Goal: Information Seeking & Learning: Learn about a topic

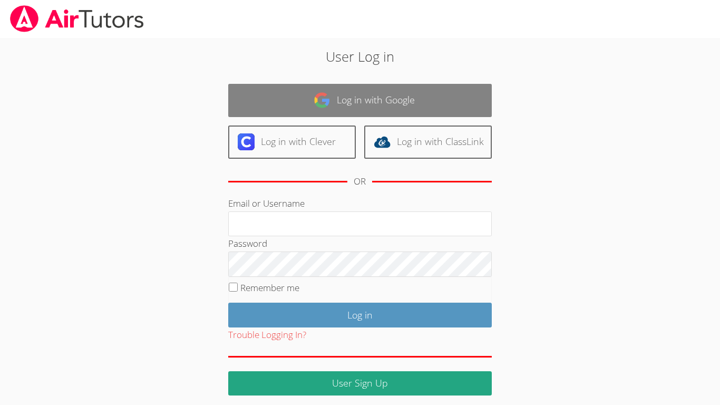
click at [389, 107] on link "Log in with Google" at bounding box center [359, 100] width 263 height 33
click at [390, 106] on link "Log in with Google" at bounding box center [359, 100] width 263 height 33
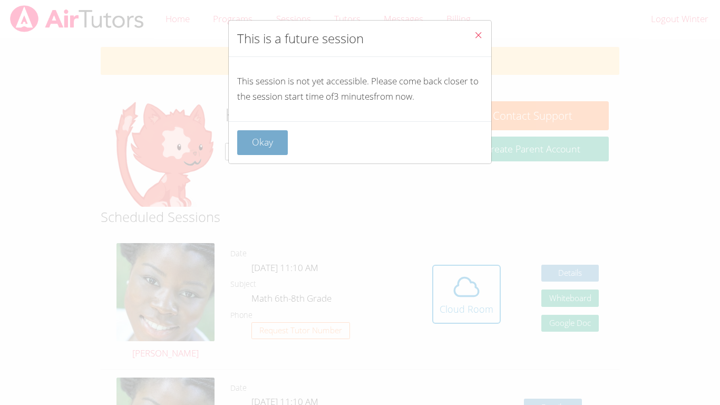
click at [282, 133] on button "Okay" at bounding box center [262, 142] width 51 height 25
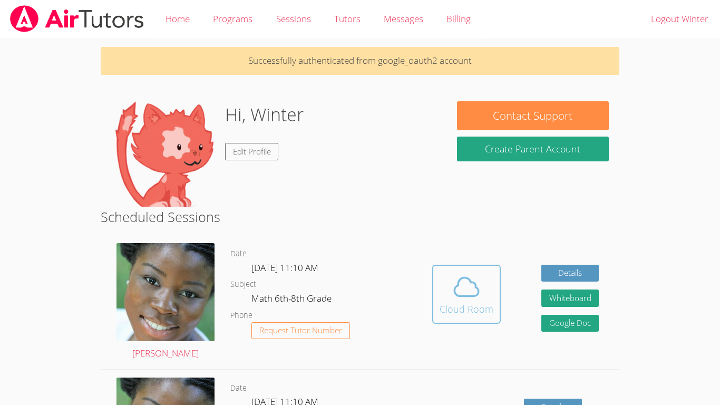
click at [463, 316] on div "Cloud Room" at bounding box center [467, 308] width 54 height 15
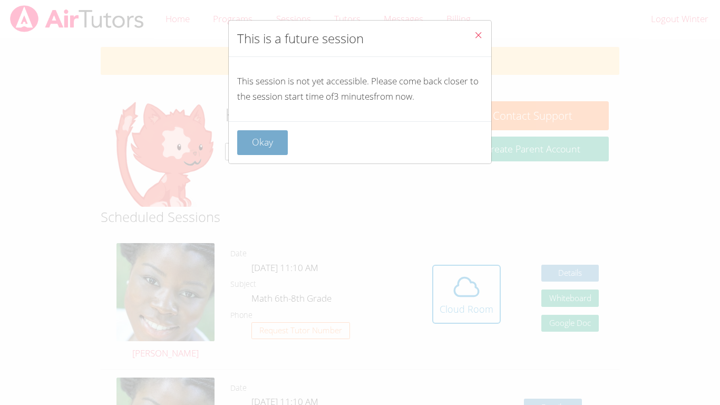
click at [255, 141] on button "Okay" at bounding box center [262, 142] width 51 height 25
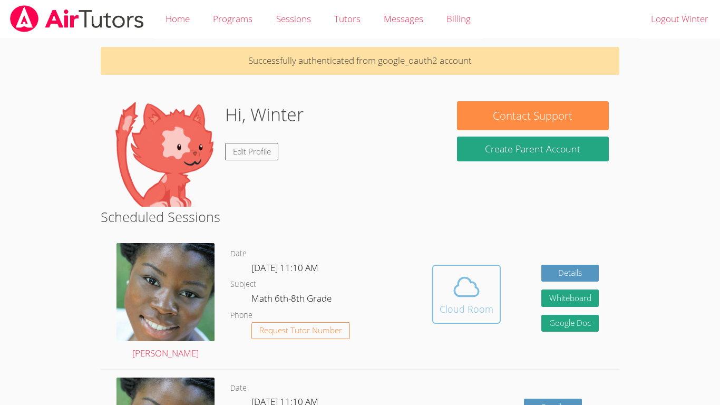
click at [433, 289] on button "Cloud Room" at bounding box center [466, 294] width 69 height 59
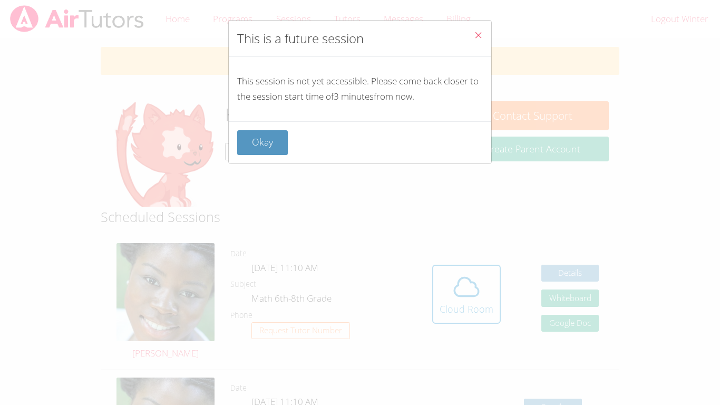
click at [235, 136] on div "Okay" at bounding box center [360, 142] width 262 height 42
click at [240, 138] on button "Okay" at bounding box center [262, 142] width 51 height 25
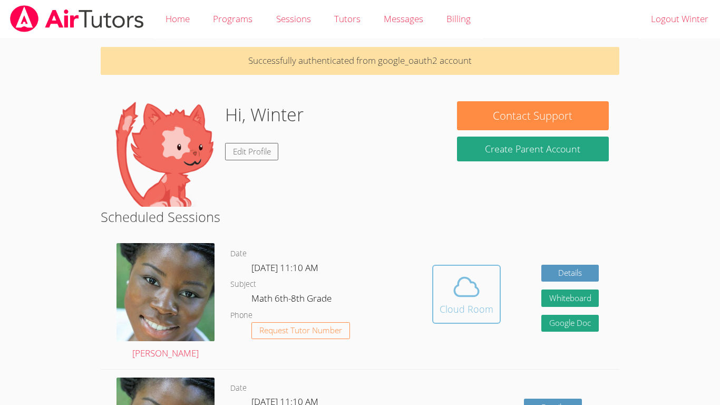
click at [466, 302] on div "Cloud Room" at bounding box center [467, 308] width 54 height 15
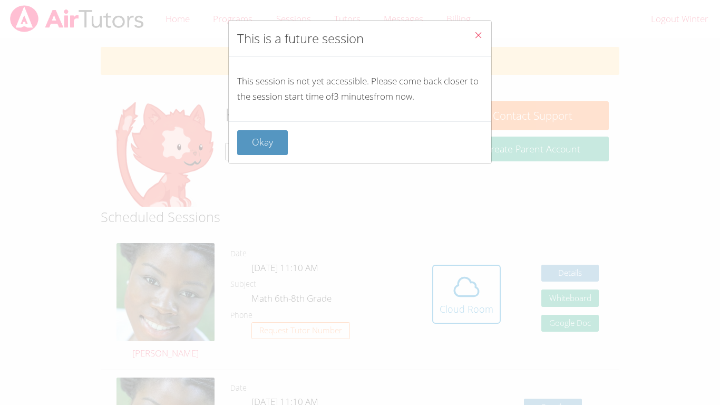
click at [251, 157] on div "Okay" at bounding box center [360, 142] width 262 height 42
click at [253, 147] on button "Okay" at bounding box center [262, 142] width 51 height 25
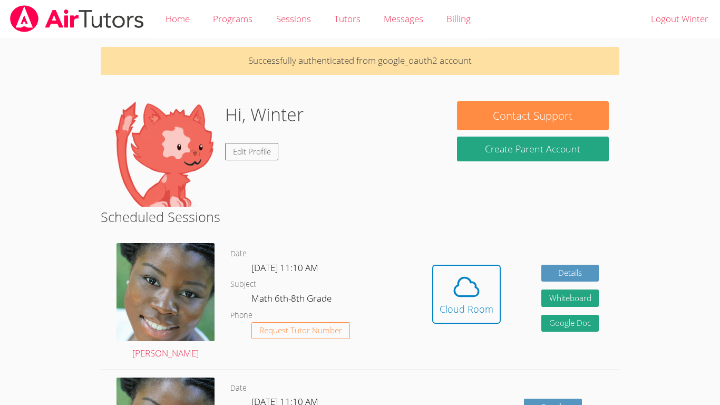
click at [426, 290] on div "Hidden Cloud Room Details Whiteboard Hidden Google Doc" at bounding box center [515, 302] width 207 height 134
click at [437, 295] on button "Cloud Room" at bounding box center [466, 294] width 69 height 59
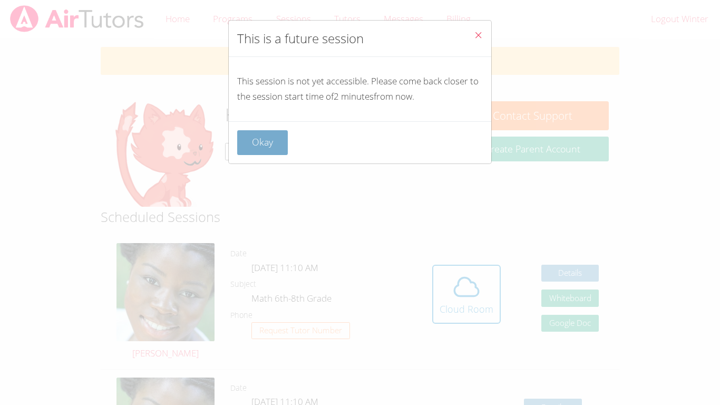
click at [270, 142] on button "Okay" at bounding box center [262, 142] width 51 height 25
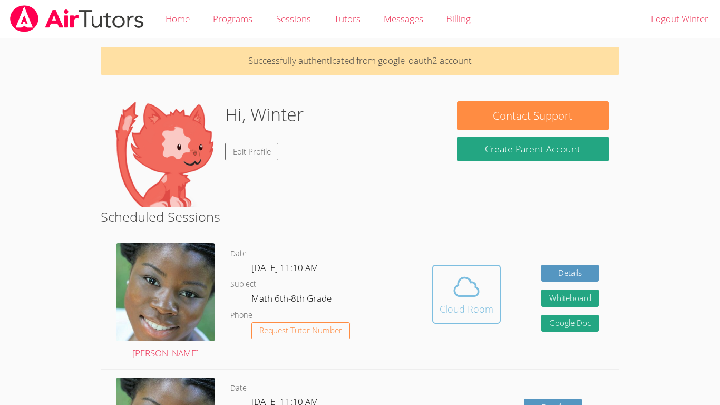
click at [469, 288] on icon at bounding box center [467, 287] width 30 height 30
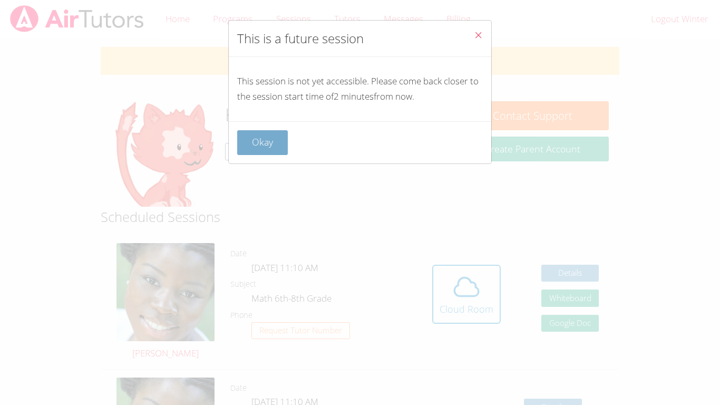
click at [269, 148] on button "Okay" at bounding box center [262, 142] width 51 height 25
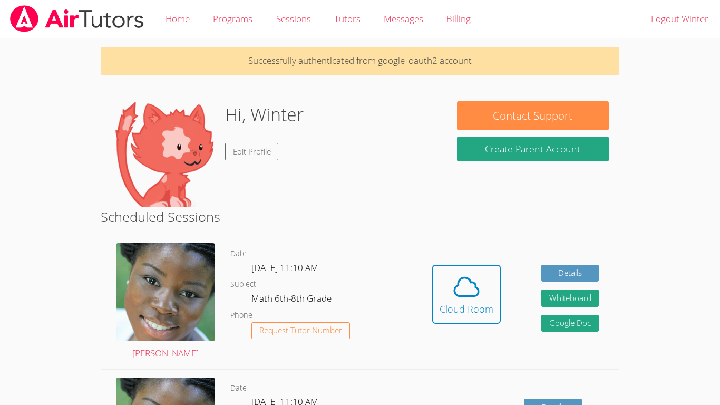
click at [269, 148] on link "Edit Profile" at bounding box center [252, 151] width 54 height 17
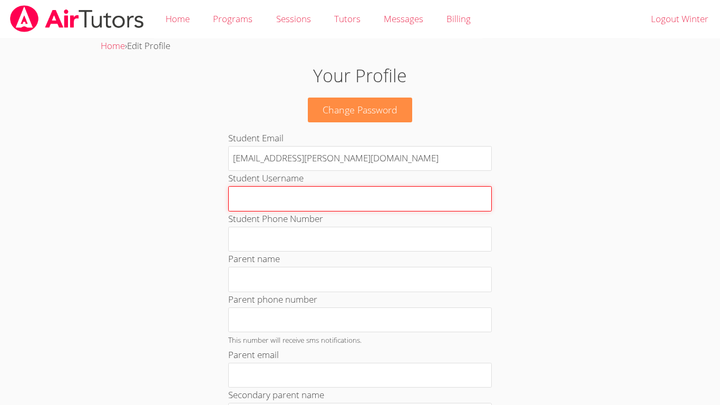
click at [291, 200] on input "Student Username" at bounding box center [359, 198] width 263 height 25
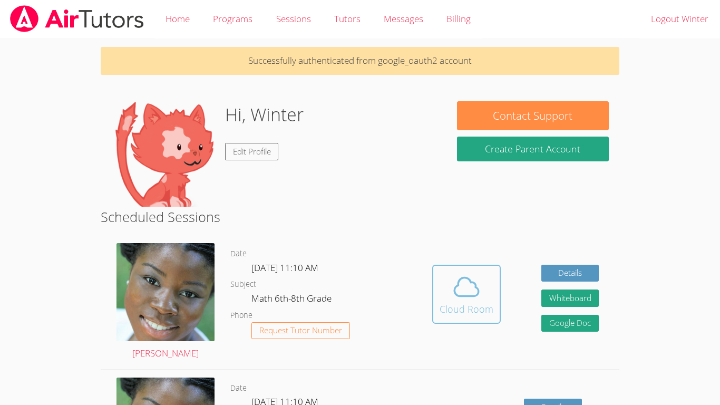
click at [486, 277] on span at bounding box center [467, 287] width 54 height 30
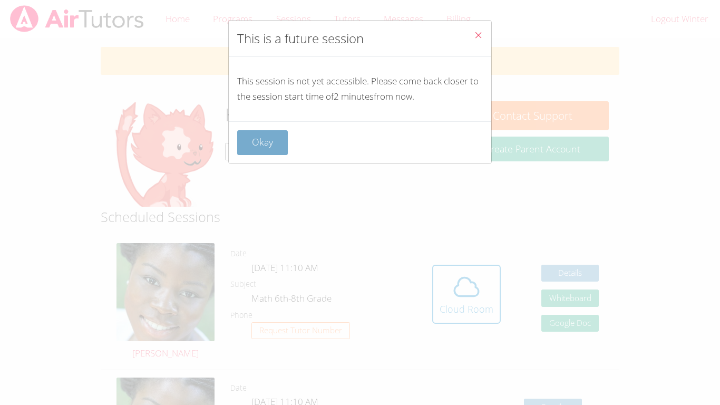
click at [257, 139] on button "Okay" at bounding box center [262, 142] width 51 height 25
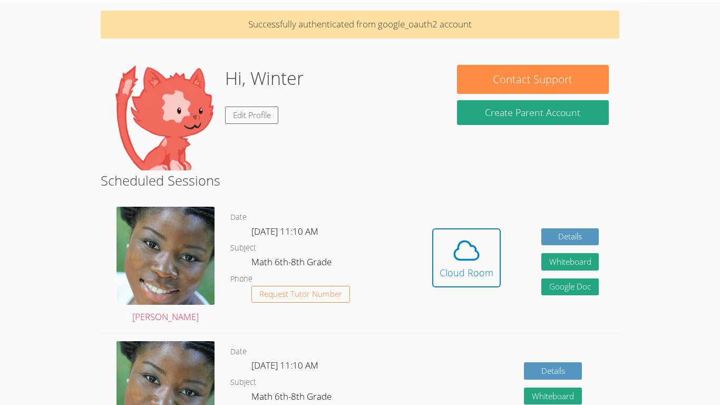
scroll to position [37, 0]
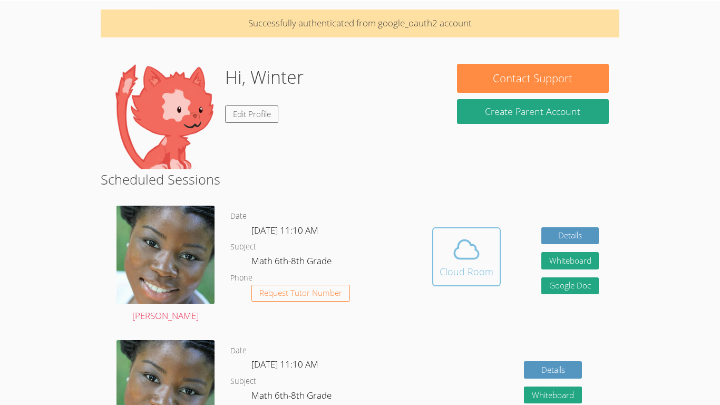
click at [443, 246] on span at bounding box center [467, 250] width 54 height 30
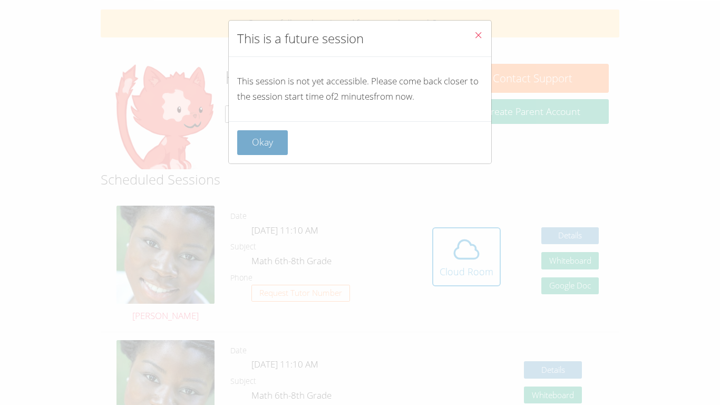
click at [260, 151] on button "Okay" at bounding box center [262, 142] width 51 height 25
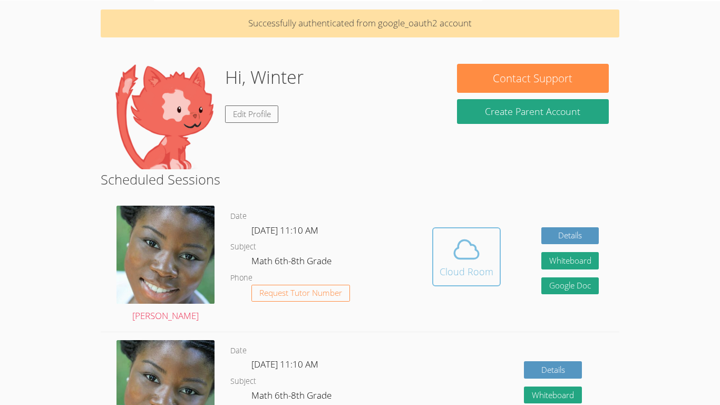
click at [459, 284] on button "Cloud Room" at bounding box center [466, 256] width 69 height 59
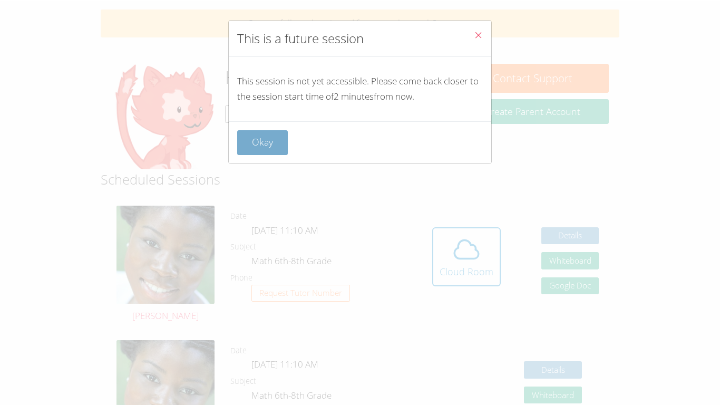
click at [263, 143] on button "Okay" at bounding box center [262, 142] width 51 height 25
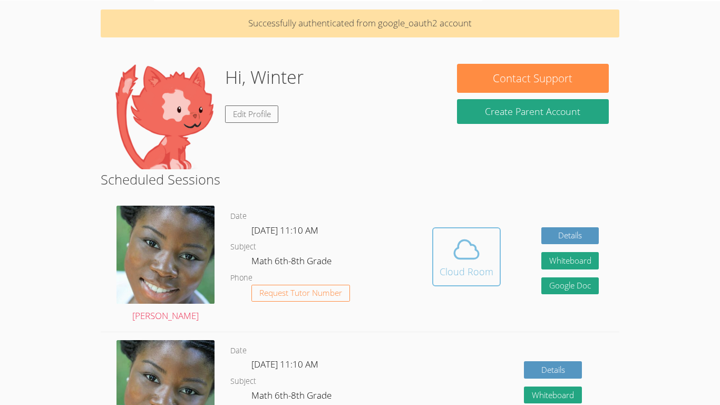
click at [476, 264] on div "Cloud Room" at bounding box center [467, 271] width 54 height 15
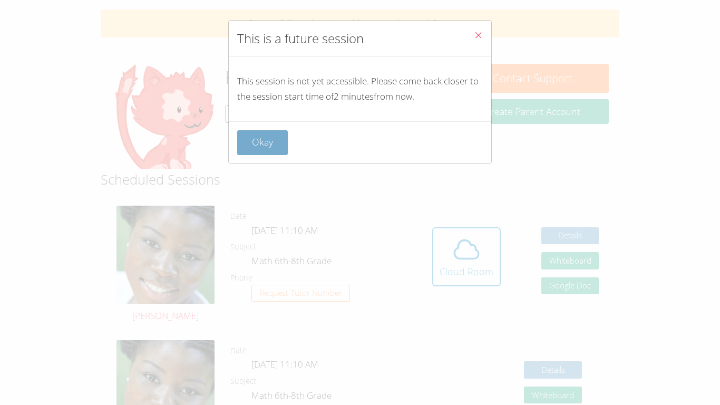
click at [261, 148] on button "Okay" at bounding box center [262, 142] width 51 height 25
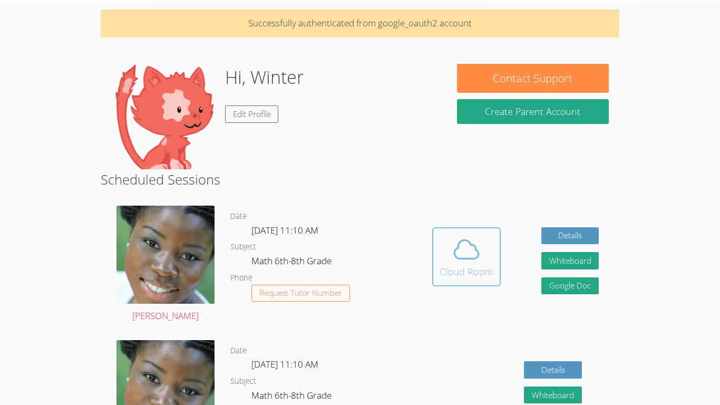
click at [455, 263] on icon at bounding box center [467, 250] width 30 height 30
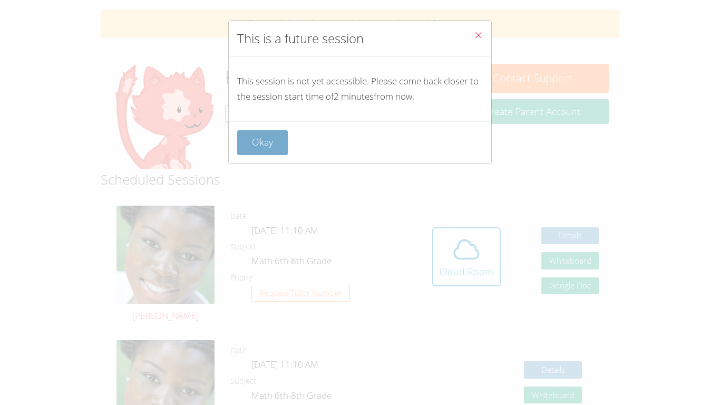
click at [269, 138] on button "Okay" at bounding box center [262, 142] width 51 height 25
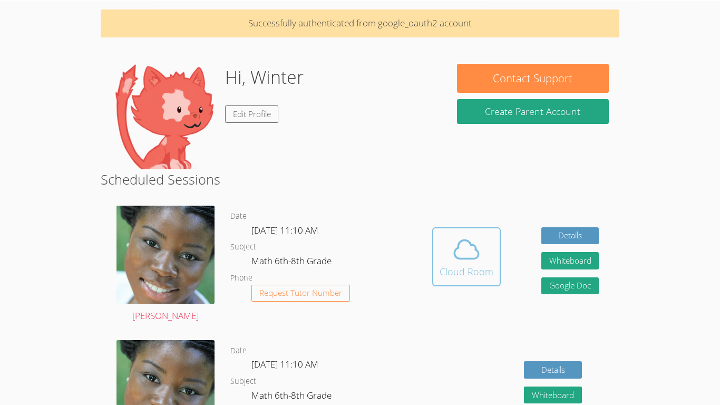
click at [479, 280] on button "Cloud Room" at bounding box center [466, 256] width 69 height 59
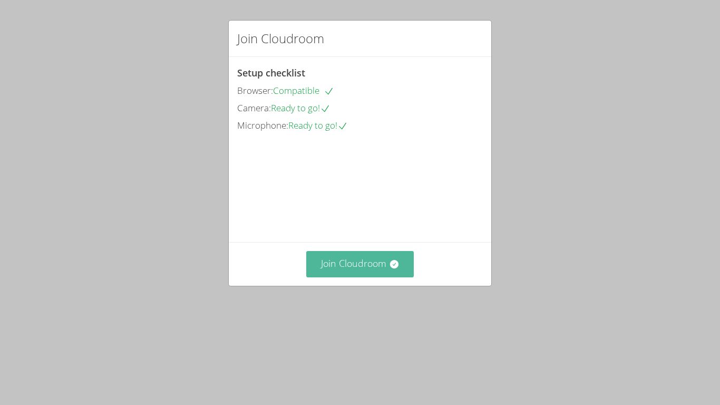
click at [391, 268] on icon at bounding box center [393, 264] width 8 height 8
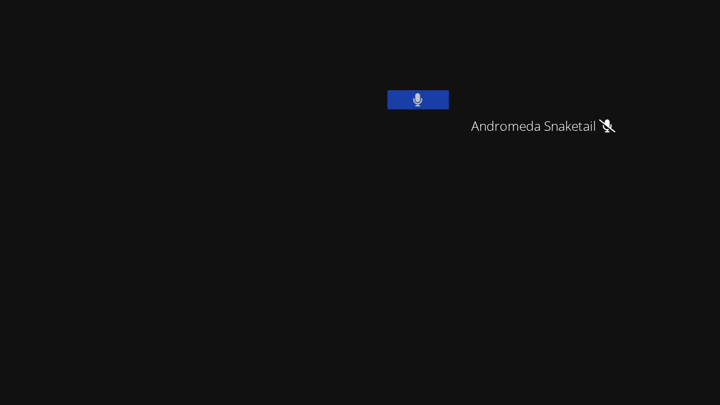
click at [392, 226] on aside "Winter Montgomery Andromeda Snaketail Andromeda Snaketail Whiteboard Google Doc…" at bounding box center [438, 202] width 263 height 405
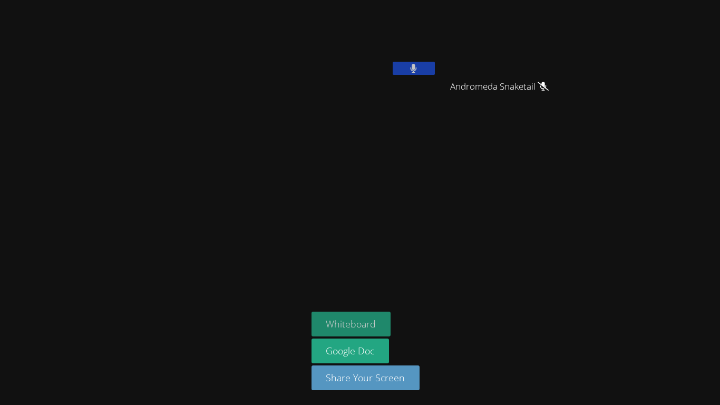
click at [355, 324] on button "Whiteboard" at bounding box center [351, 323] width 80 height 25
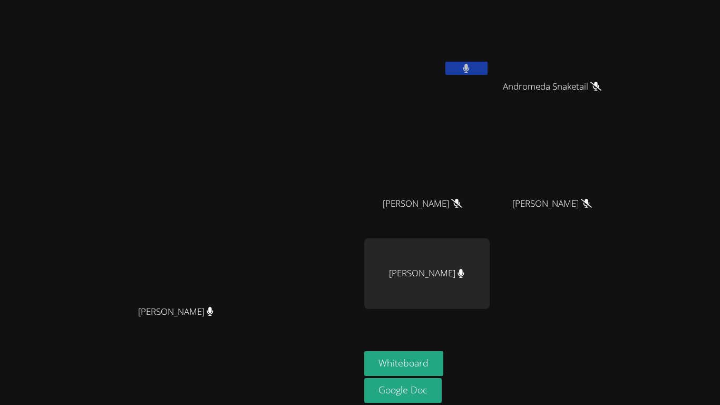
click at [259, 294] on video at bounding box center [180, 201] width 158 height 198
click at [619, 147] on video at bounding box center [556, 156] width 125 height 71
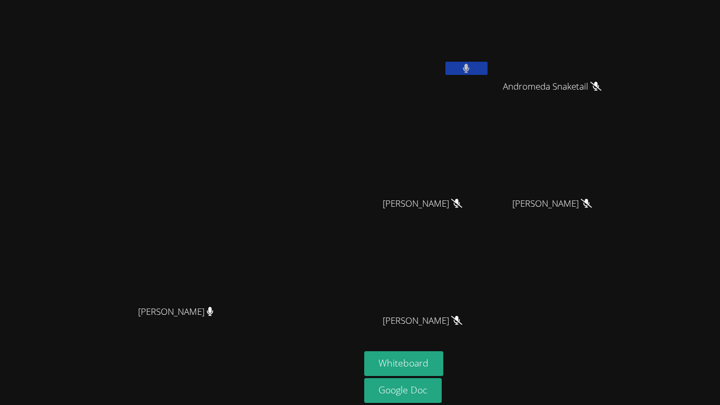
click at [196, 183] on video at bounding box center [180, 201] width 158 height 198
click at [470, 72] on icon at bounding box center [466, 68] width 6 height 9
click at [259, 103] on video at bounding box center [180, 201] width 158 height 198
click at [487, 68] on button at bounding box center [466, 68] width 42 height 13
click at [487, 73] on button at bounding box center [466, 68] width 42 height 13
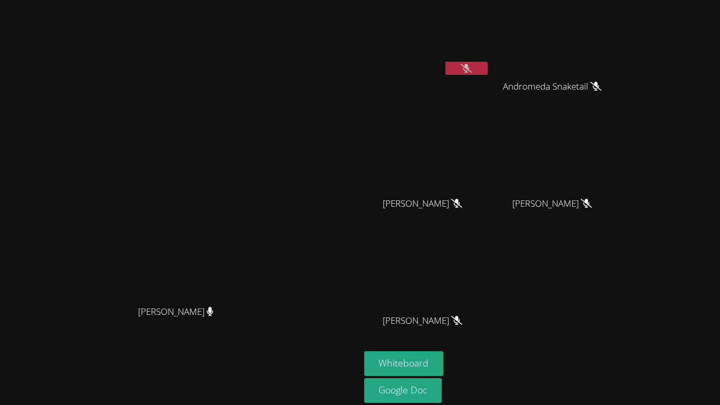
click at [472, 71] on icon at bounding box center [466, 68] width 11 height 9
click at [470, 71] on icon at bounding box center [466, 68] width 6 height 9
click at [472, 71] on icon at bounding box center [466, 68] width 11 height 9
click at [470, 71] on icon at bounding box center [466, 68] width 6 height 9
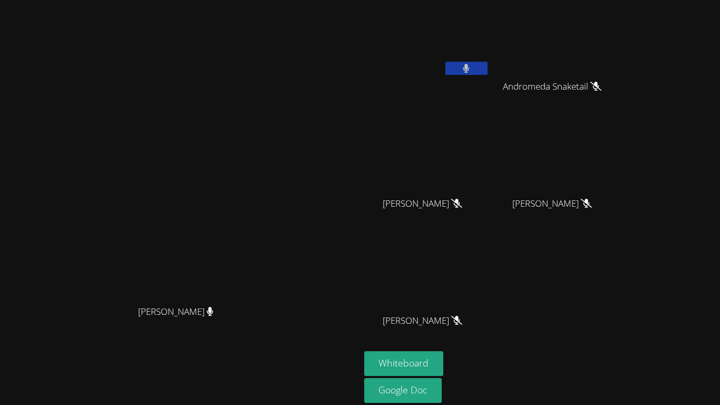
click at [470, 71] on icon at bounding box center [466, 68] width 6 height 9
click at [472, 71] on icon at bounding box center [466, 68] width 11 height 9
click at [470, 71] on icon at bounding box center [466, 68] width 6 height 9
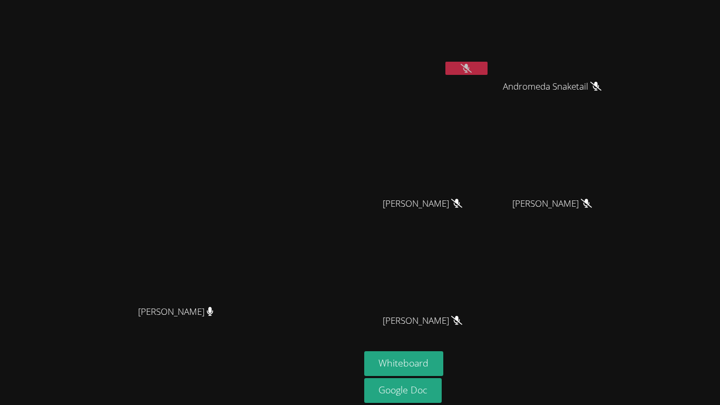
click at [472, 71] on icon at bounding box center [466, 68] width 11 height 9
click at [470, 71] on icon at bounding box center [466, 68] width 6 height 9
click at [472, 71] on icon at bounding box center [466, 68] width 11 height 9
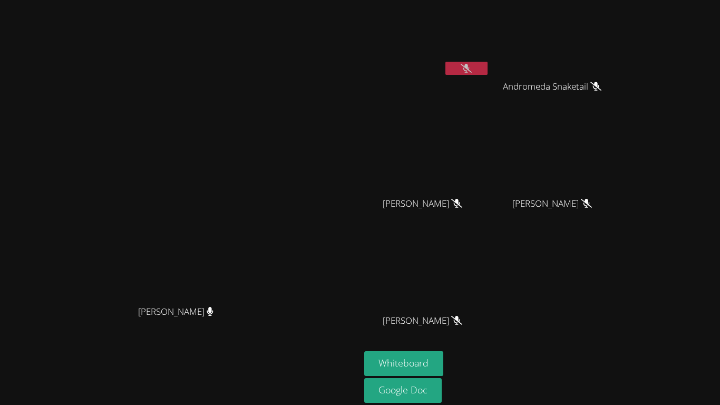
click at [472, 71] on icon at bounding box center [466, 68] width 11 height 9
click at [470, 71] on icon at bounding box center [466, 68] width 6 height 9
click at [472, 71] on icon at bounding box center [466, 68] width 11 height 9
click at [470, 71] on icon at bounding box center [466, 68] width 6 height 9
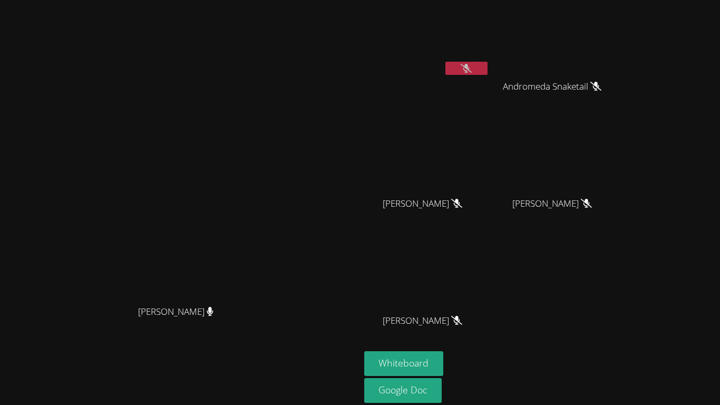
click at [472, 71] on icon at bounding box center [466, 68] width 11 height 9
click at [470, 71] on icon at bounding box center [466, 68] width 6 height 9
click at [472, 71] on icon at bounding box center [466, 68] width 11 height 9
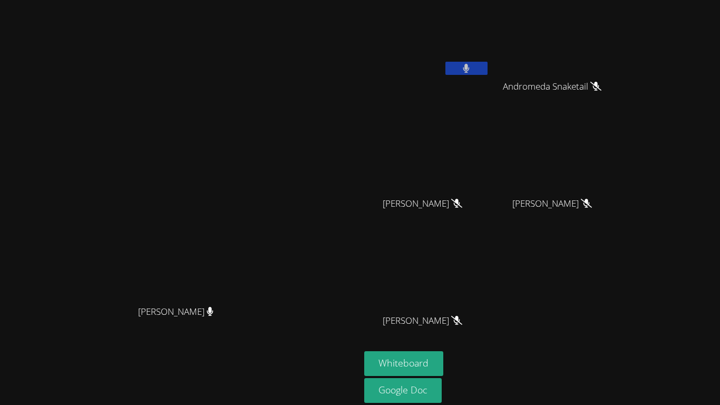
click at [470, 71] on icon at bounding box center [466, 68] width 6 height 9
click at [472, 71] on icon at bounding box center [466, 68] width 11 height 9
click at [470, 71] on icon at bounding box center [466, 68] width 6 height 9
click at [472, 71] on icon at bounding box center [466, 68] width 11 height 9
click at [470, 71] on icon at bounding box center [466, 68] width 6 height 9
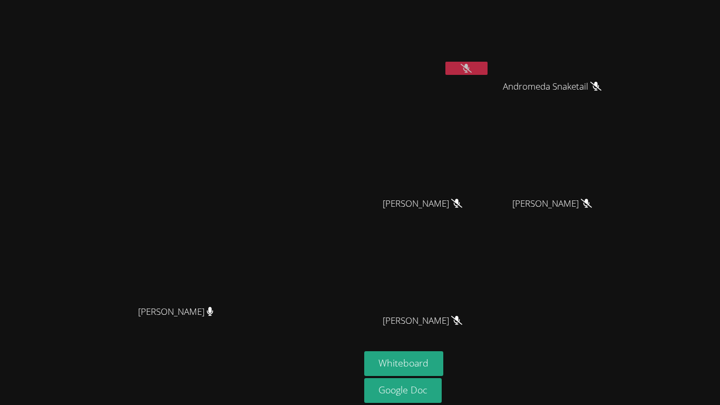
click at [472, 71] on icon at bounding box center [466, 68] width 11 height 9
click at [470, 71] on icon at bounding box center [466, 68] width 6 height 9
click at [472, 71] on icon at bounding box center [466, 68] width 11 height 9
click at [470, 71] on icon at bounding box center [466, 68] width 6 height 9
click at [472, 71] on icon at bounding box center [466, 68] width 11 height 9
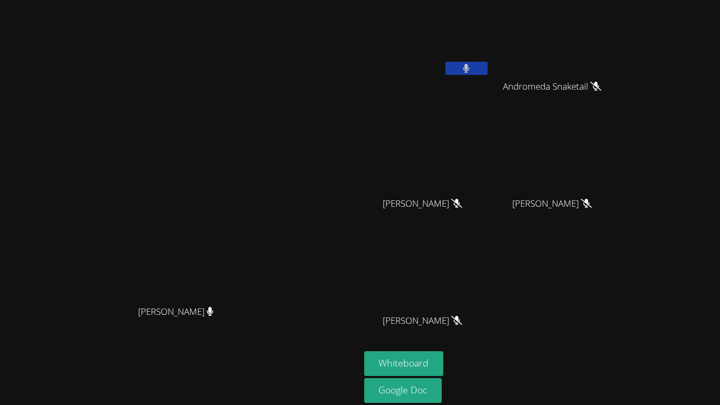
click at [470, 71] on icon at bounding box center [466, 68] width 6 height 9
click at [472, 71] on icon at bounding box center [466, 68] width 11 height 9
click at [470, 71] on icon at bounding box center [466, 68] width 6 height 9
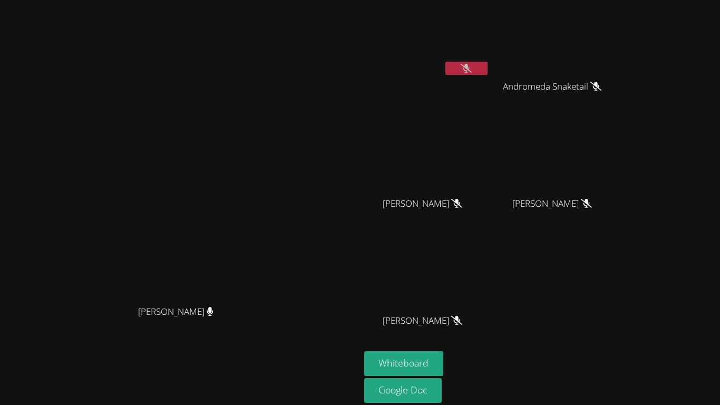
click at [472, 71] on icon at bounding box center [466, 68] width 11 height 9
click at [470, 71] on icon at bounding box center [466, 68] width 6 height 9
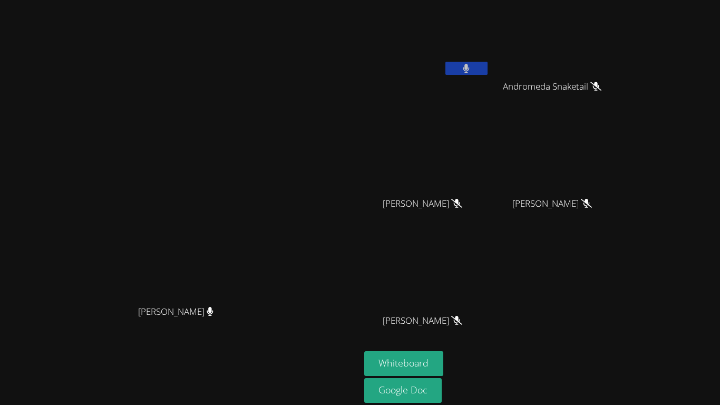
click at [470, 71] on icon at bounding box center [466, 68] width 6 height 9
click at [472, 71] on icon at bounding box center [466, 68] width 11 height 9
click at [470, 71] on icon at bounding box center [466, 68] width 6 height 9
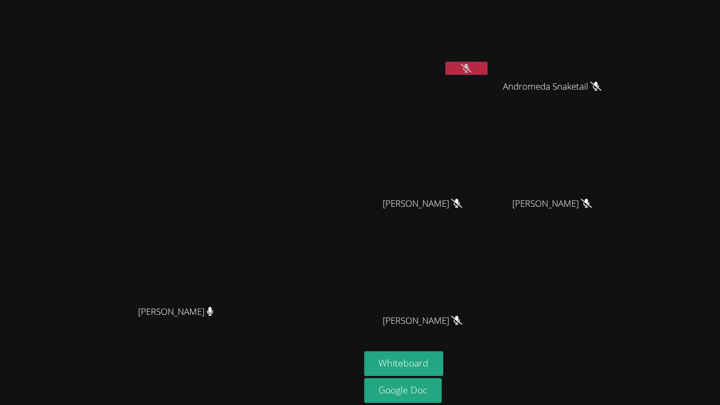
click at [472, 71] on icon at bounding box center [466, 68] width 11 height 9
click at [470, 71] on icon at bounding box center [466, 68] width 6 height 9
click at [472, 71] on icon at bounding box center [466, 68] width 11 height 9
click at [470, 71] on icon at bounding box center [466, 68] width 6 height 9
click at [472, 71] on icon at bounding box center [466, 68] width 11 height 9
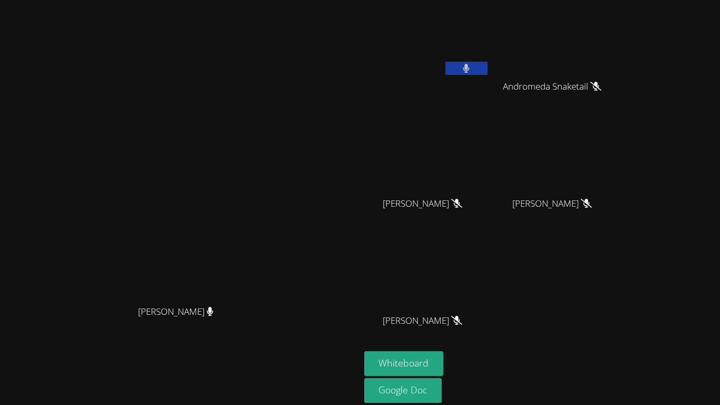
click at [470, 71] on icon at bounding box center [466, 68] width 6 height 9
click at [472, 71] on icon at bounding box center [466, 68] width 11 height 9
click at [470, 71] on icon at bounding box center [466, 68] width 6 height 9
click at [472, 71] on icon at bounding box center [466, 68] width 11 height 9
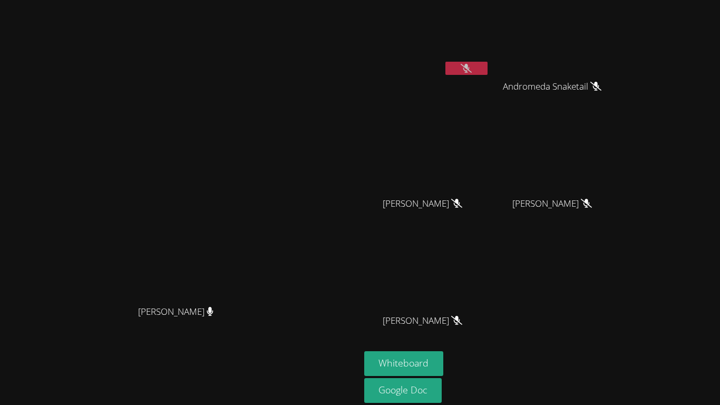
click at [472, 71] on icon at bounding box center [466, 68] width 11 height 9
click at [470, 71] on icon at bounding box center [466, 68] width 6 height 9
click at [472, 71] on icon at bounding box center [466, 68] width 11 height 9
click at [470, 71] on icon at bounding box center [466, 68] width 6 height 9
click at [472, 71] on icon at bounding box center [466, 68] width 11 height 9
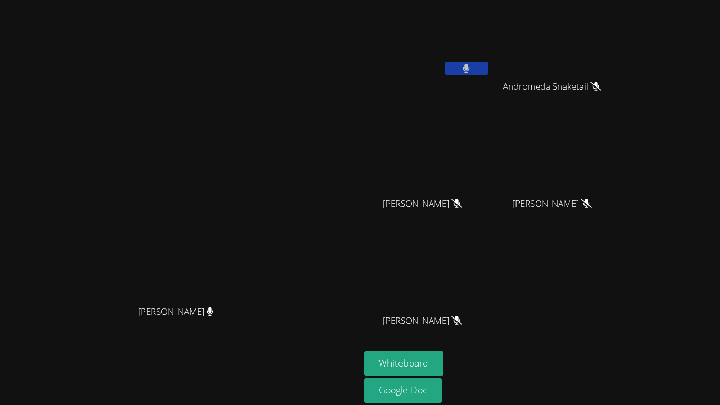
click at [470, 71] on icon at bounding box center [466, 68] width 6 height 9
click at [472, 71] on icon at bounding box center [466, 68] width 11 height 9
click at [470, 71] on icon at bounding box center [466, 68] width 6 height 9
click at [487, 73] on button at bounding box center [466, 68] width 42 height 13
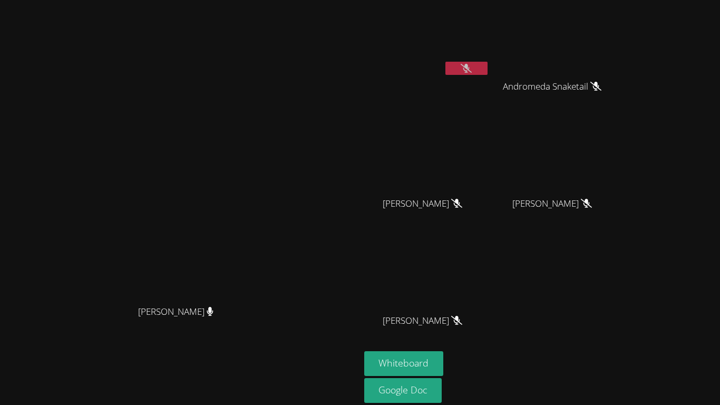
click at [487, 73] on button at bounding box center [466, 68] width 42 height 13
click at [259, 136] on video at bounding box center [180, 201] width 158 height 198
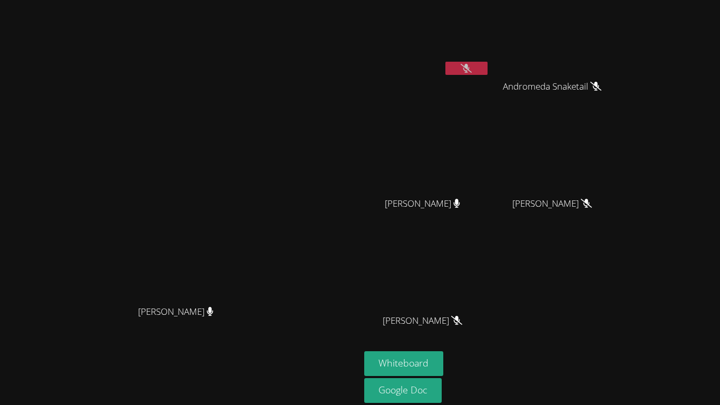
click at [259, 145] on video at bounding box center [180, 201] width 158 height 198
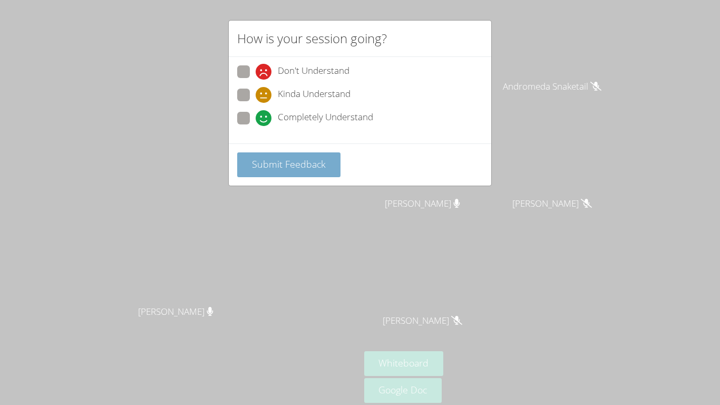
click at [256, 103] on span at bounding box center [256, 103] width 0 height 0
click at [256, 89] on input "Kinda Understand" at bounding box center [260, 93] width 9 height 9
radio input "true"
click at [256, 103] on span at bounding box center [256, 103] width 0 height 0
click at [256, 95] on input "Kinda Understand" at bounding box center [260, 93] width 9 height 9
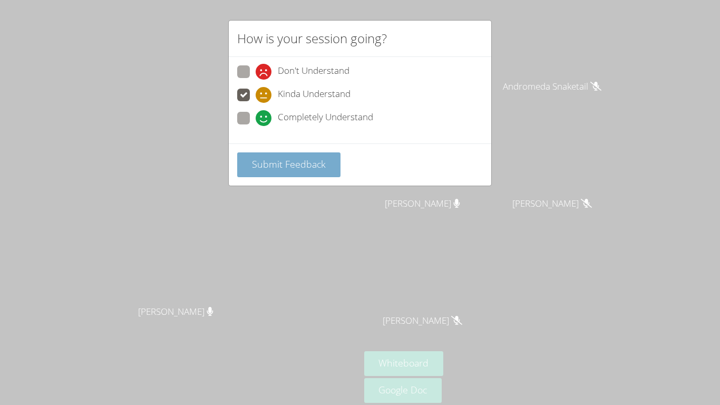
click at [272, 164] on span "Submit Feedback" at bounding box center [289, 164] width 74 height 13
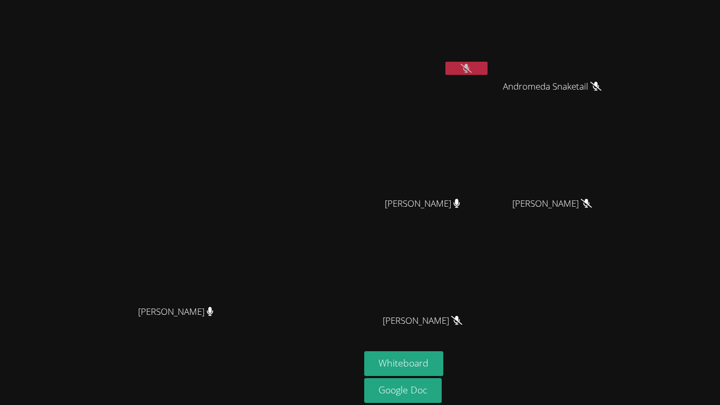
click at [259, 221] on video at bounding box center [180, 201] width 158 height 198
click at [487, 65] on button at bounding box center [466, 68] width 42 height 13
click at [470, 69] on icon at bounding box center [466, 68] width 6 height 9
click at [487, 73] on button at bounding box center [466, 68] width 42 height 13
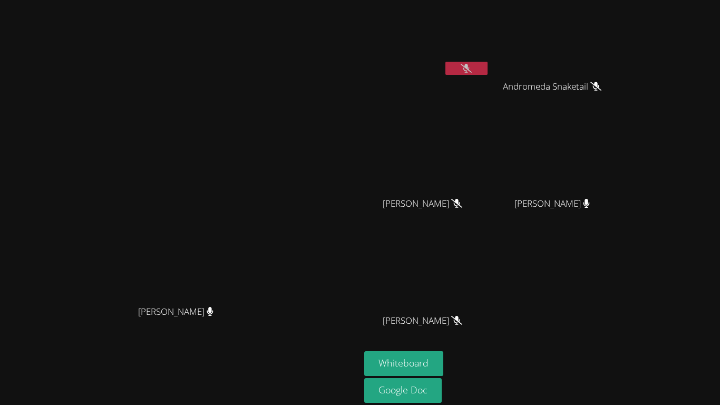
click at [259, 141] on video at bounding box center [180, 201] width 158 height 198
click at [487, 66] on button at bounding box center [466, 68] width 42 height 13
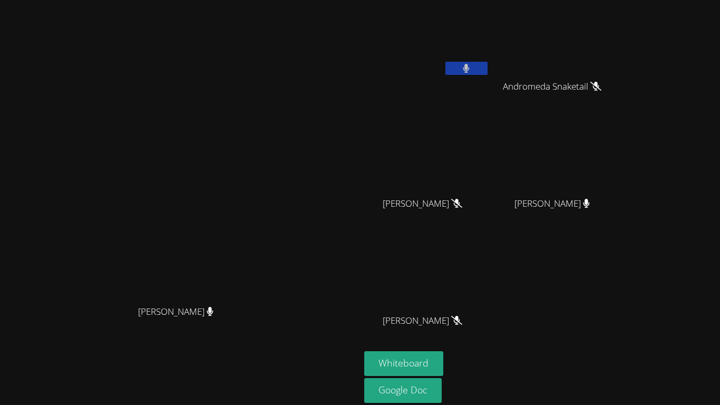
click at [487, 66] on button at bounding box center [466, 68] width 42 height 13
